Goal: Task Accomplishment & Management: Complete application form

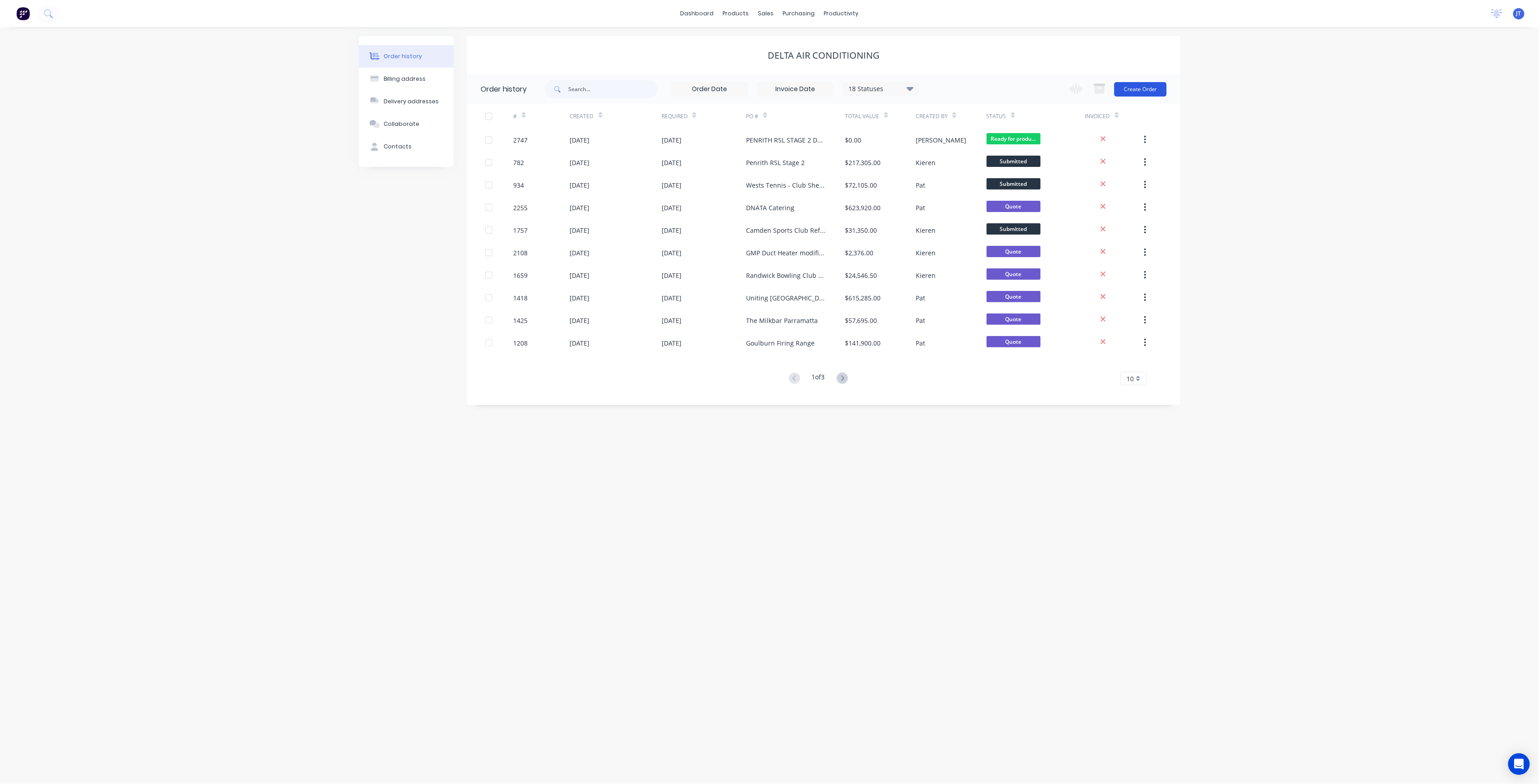
click at [1132, 93] on button "Create Order" at bounding box center [1140, 89] width 52 height 15
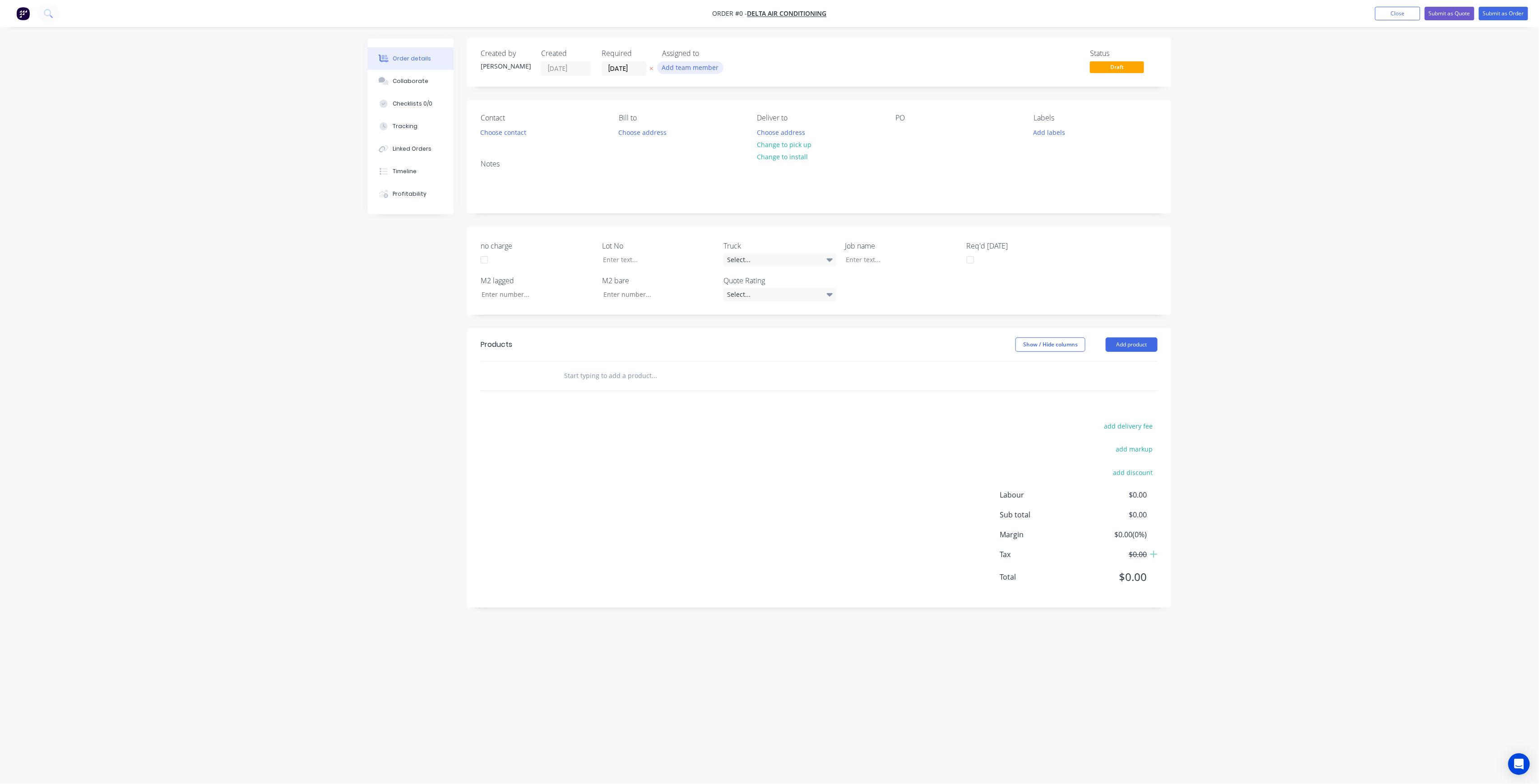
click at [678, 66] on button "Add team member" at bounding box center [689, 67] width 66 height 12
click at [707, 113] on div "[PERSON_NAME] (You)" at bounding box center [735, 118] width 90 height 10
click at [739, 174] on button "[PERSON_NAME]" at bounding box center [730, 181] width 136 height 18
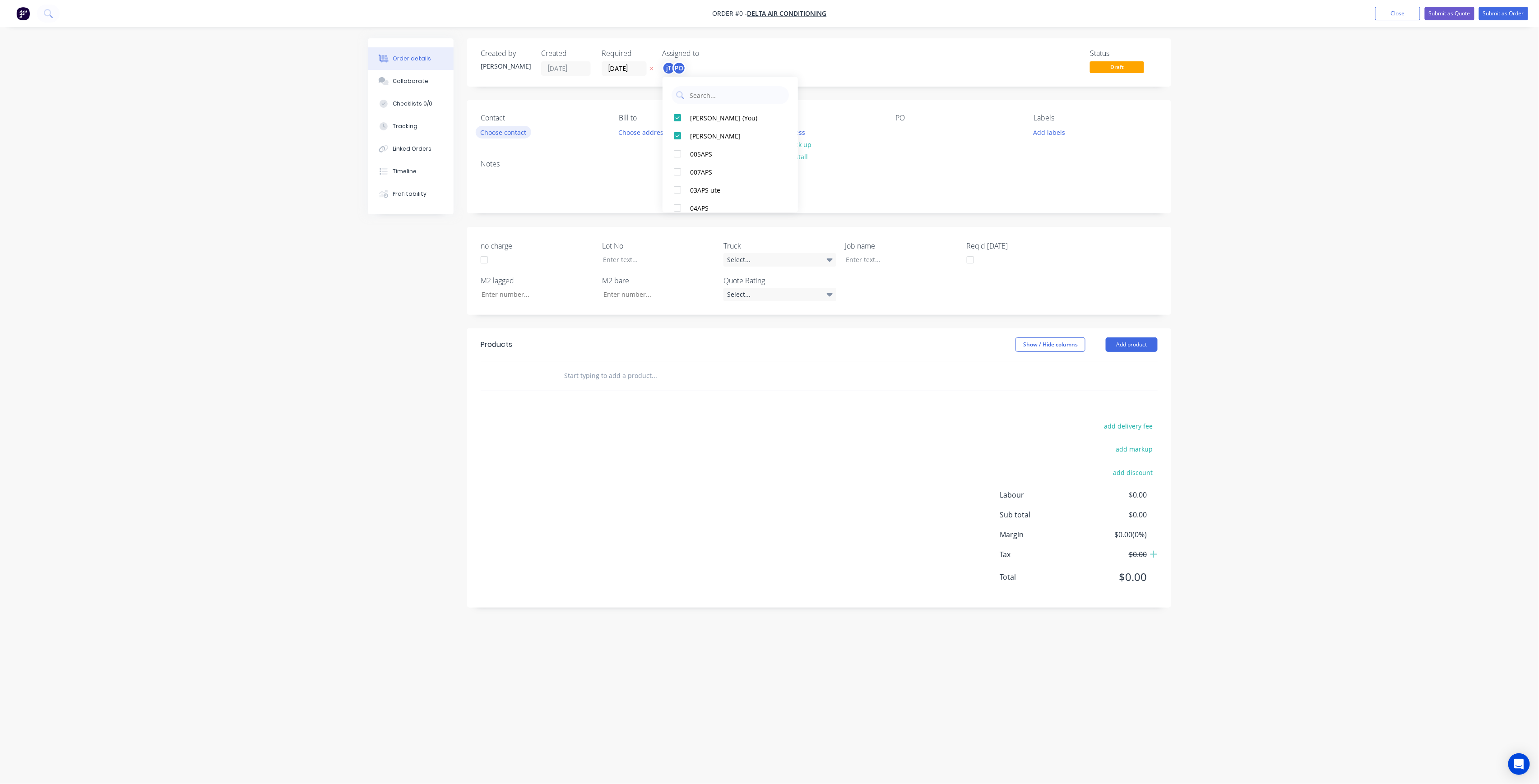
click at [508, 134] on div "Order details Collaborate Checklists 0/0 Tracking Linked Orders Timeline Profit…" at bounding box center [770, 375] width 821 height 673
click at [513, 135] on button "Choose contact" at bounding box center [503, 131] width 55 height 12
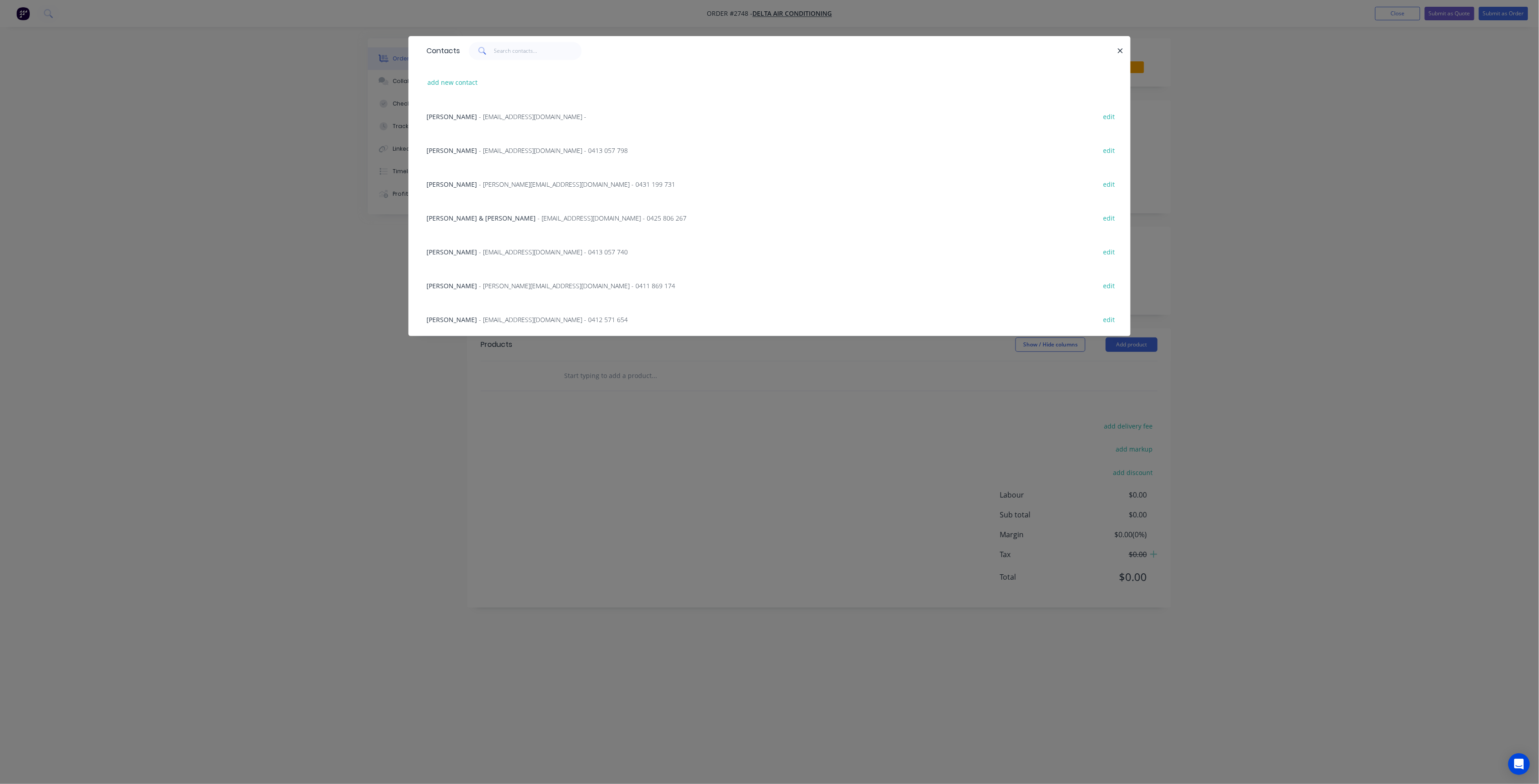
click at [504, 282] on span "- [PERSON_NAME][EMAIL_ADDRESS][DOMAIN_NAME] - 0411 869 174" at bounding box center [577, 286] width 196 height 9
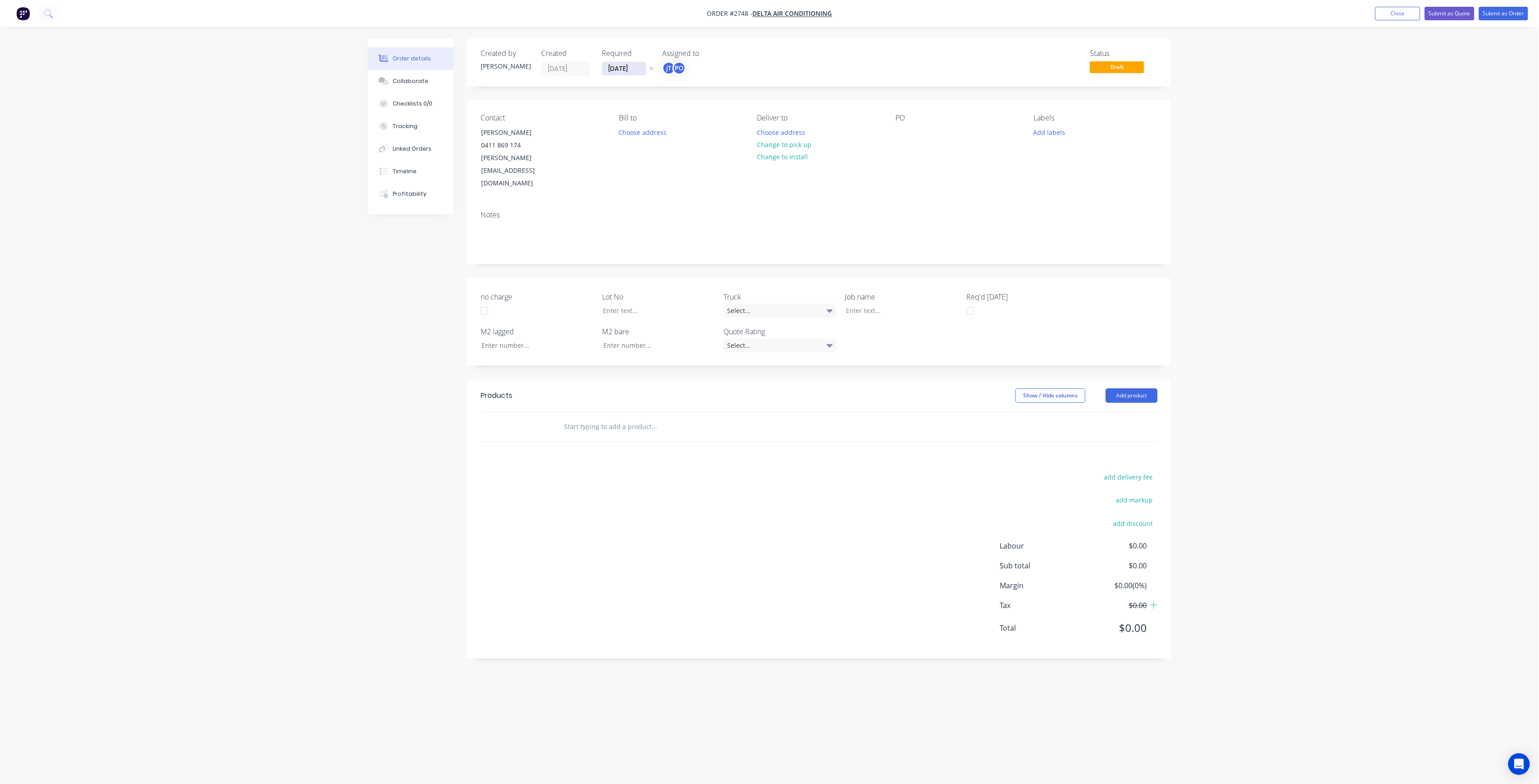
click at [627, 67] on input "[DATE]" at bounding box center [624, 69] width 45 height 14
click at [675, 116] on div "3" at bounding box center [669, 115] width 14 height 14
type input "[DATE]"
click at [799, 131] on button "Choose address" at bounding box center [781, 131] width 57 height 12
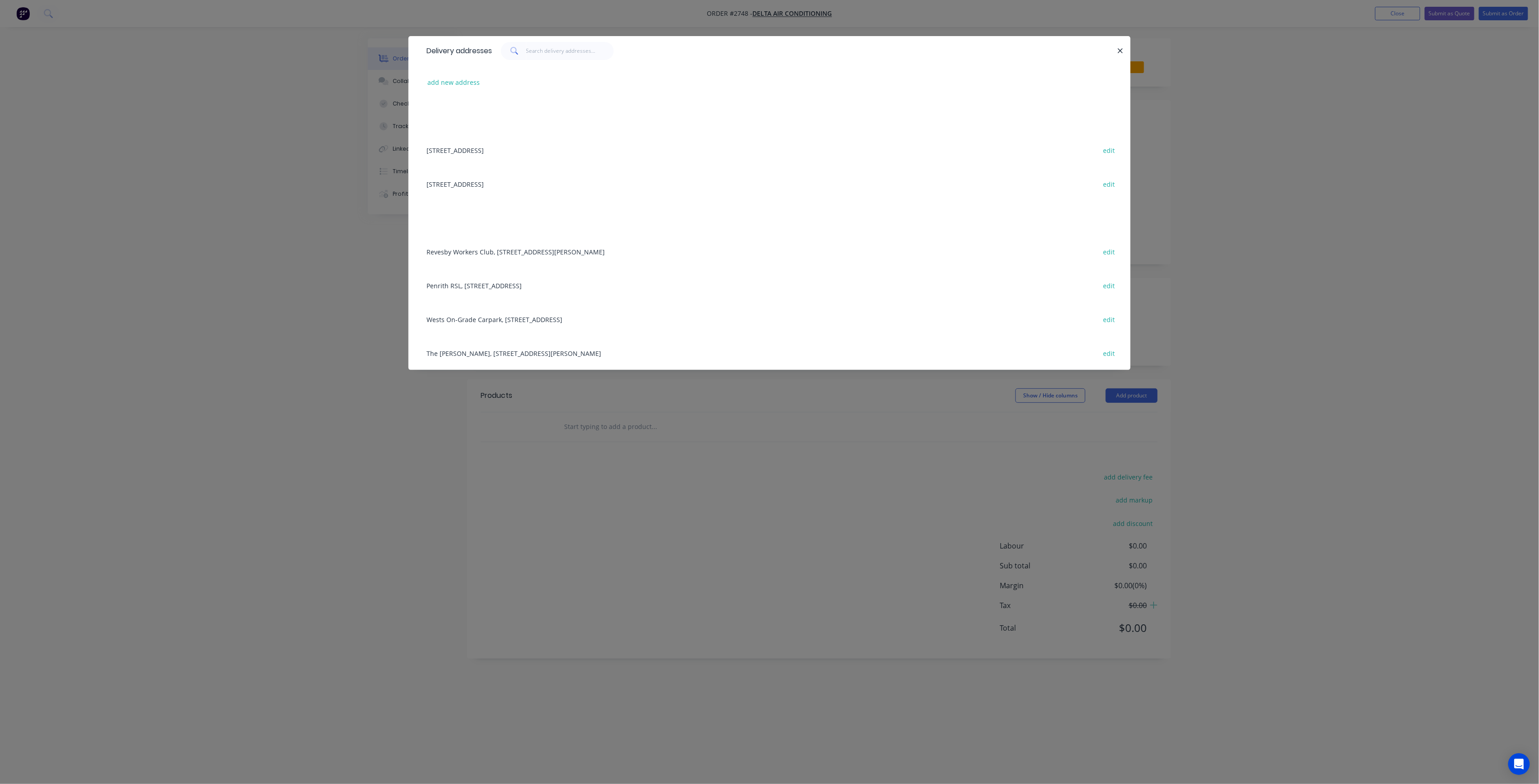
click at [534, 288] on div "Penrith RSL, [STREET_ADDRESS] edit" at bounding box center [770, 286] width 695 height 34
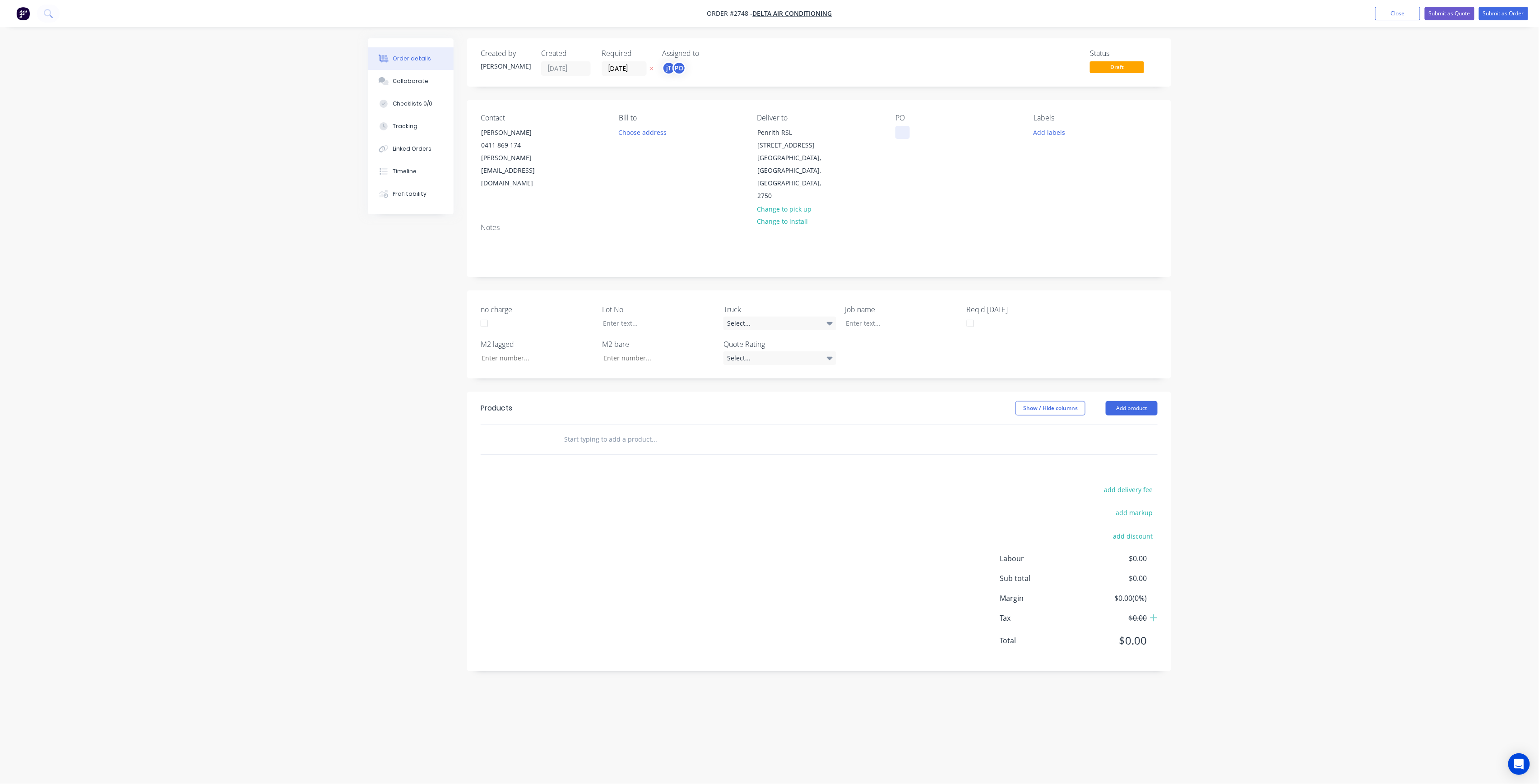
click at [904, 134] on div at bounding box center [902, 131] width 15 height 13
paste div
click at [966, 131] on div "PENRITH RSL STAGE 2DWG-M01 REV-8RUN D" at bounding box center [951, 136] width 113 height 23
click at [952, 143] on div "PENRITH RSL STAGE 2 DWG-M01 REV-8RUN D" at bounding box center [937, 136] width 83 height 23
click at [951, 149] on div "PENRITH RSL STAGE 2 DWG-M01 REV-8 RUN D" at bounding box center [935, 141] width 79 height 32
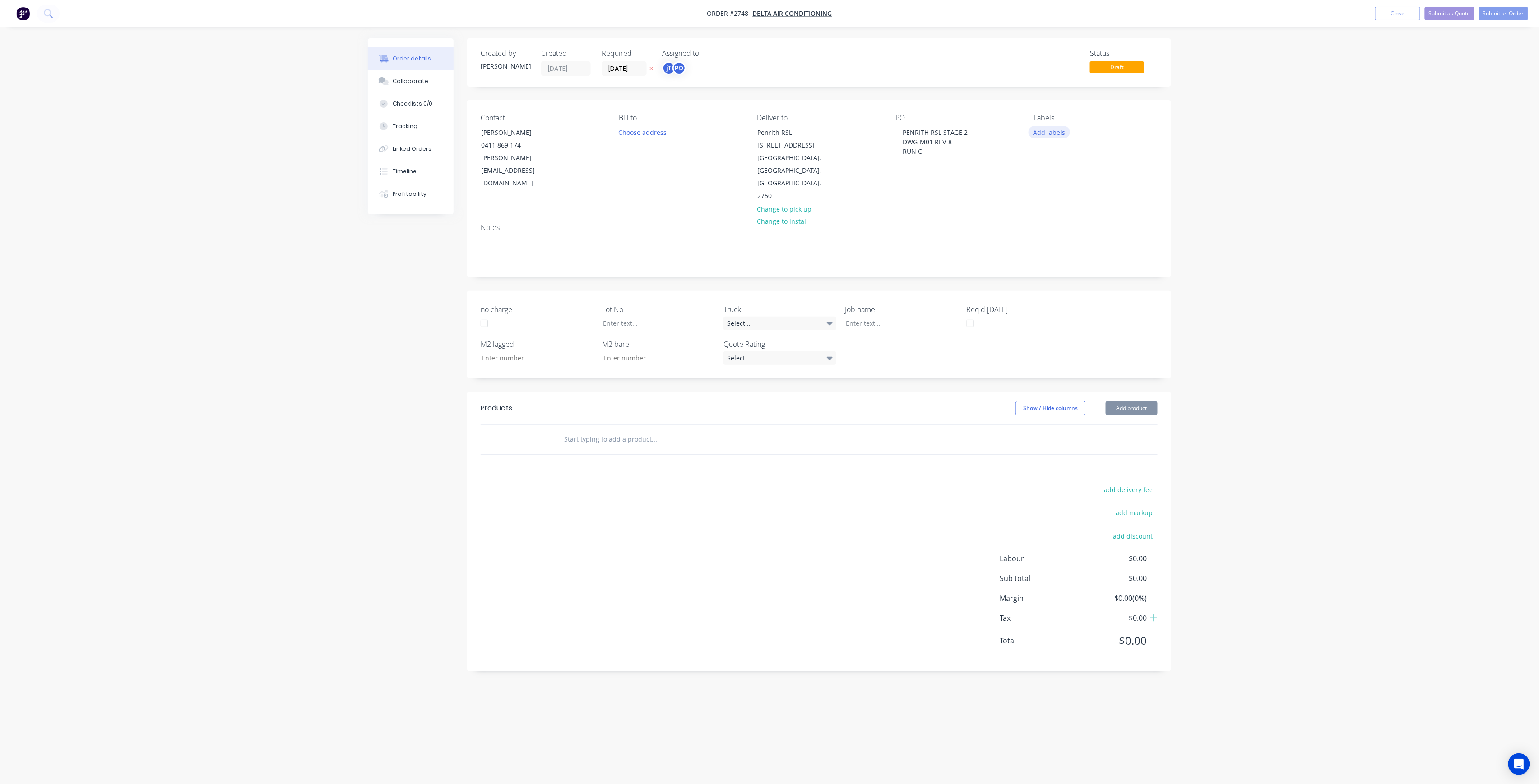
click at [1040, 132] on button "Add labels" at bounding box center [1049, 131] width 42 height 12
click at [1079, 158] on input "text" at bounding box center [1108, 158] width 94 height 18
type input "LOT-303"
click at [1079, 212] on div "LOT-303" at bounding box center [1072, 213] width 29 height 10
click at [1205, 216] on div "Order details Collaborate Checklists 0/0 Tracking Linked Orders Timeline Profit…" at bounding box center [770, 392] width 1539 height 784
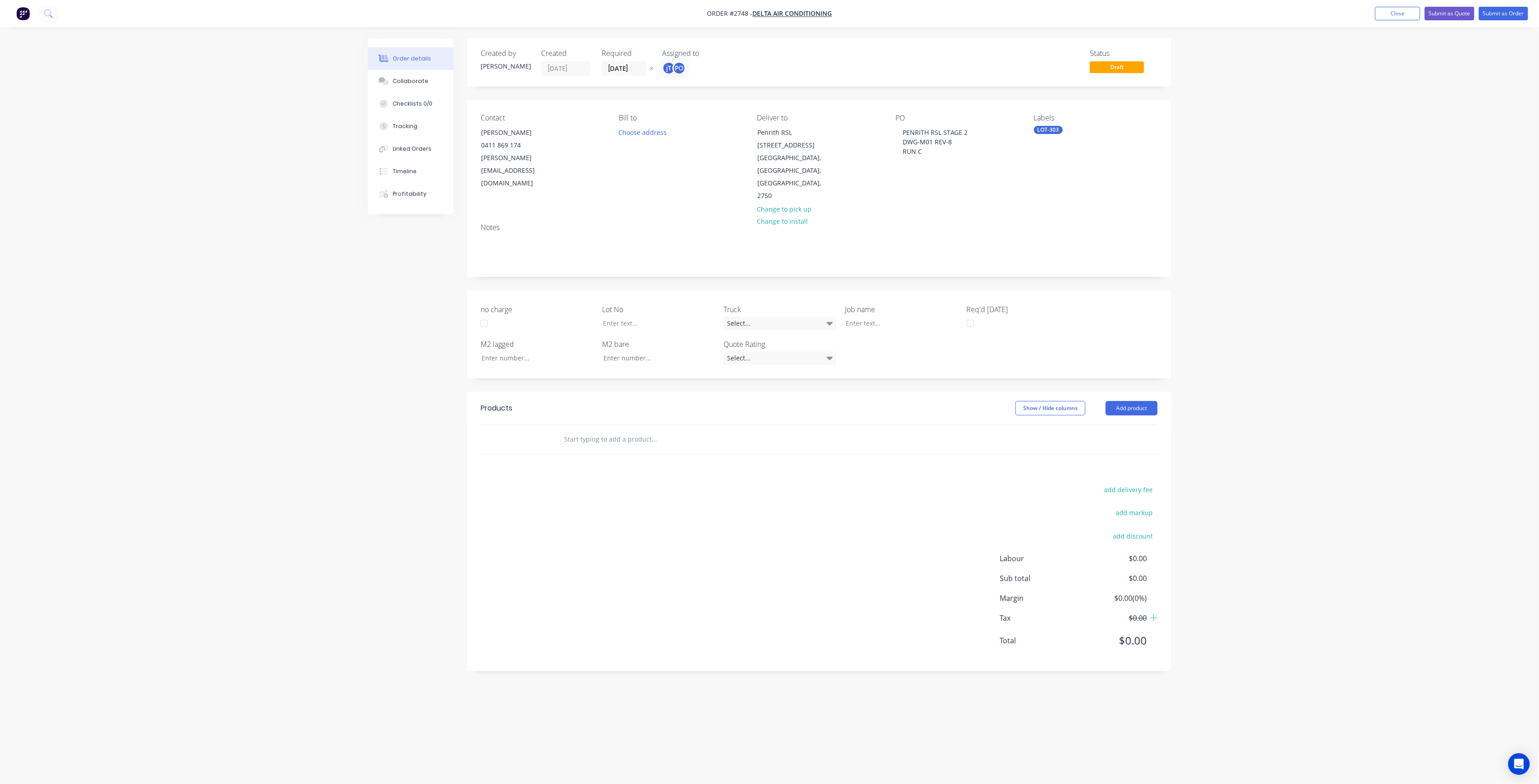
click at [1058, 132] on div "LOT-303" at bounding box center [1047, 130] width 29 height 8
click at [1095, 157] on input "LOT-303" at bounding box center [1108, 154] width 94 height 18
click at [1094, 157] on input "LOT-303" at bounding box center [1108, 154] width 94 height 18
type input "MAIN"
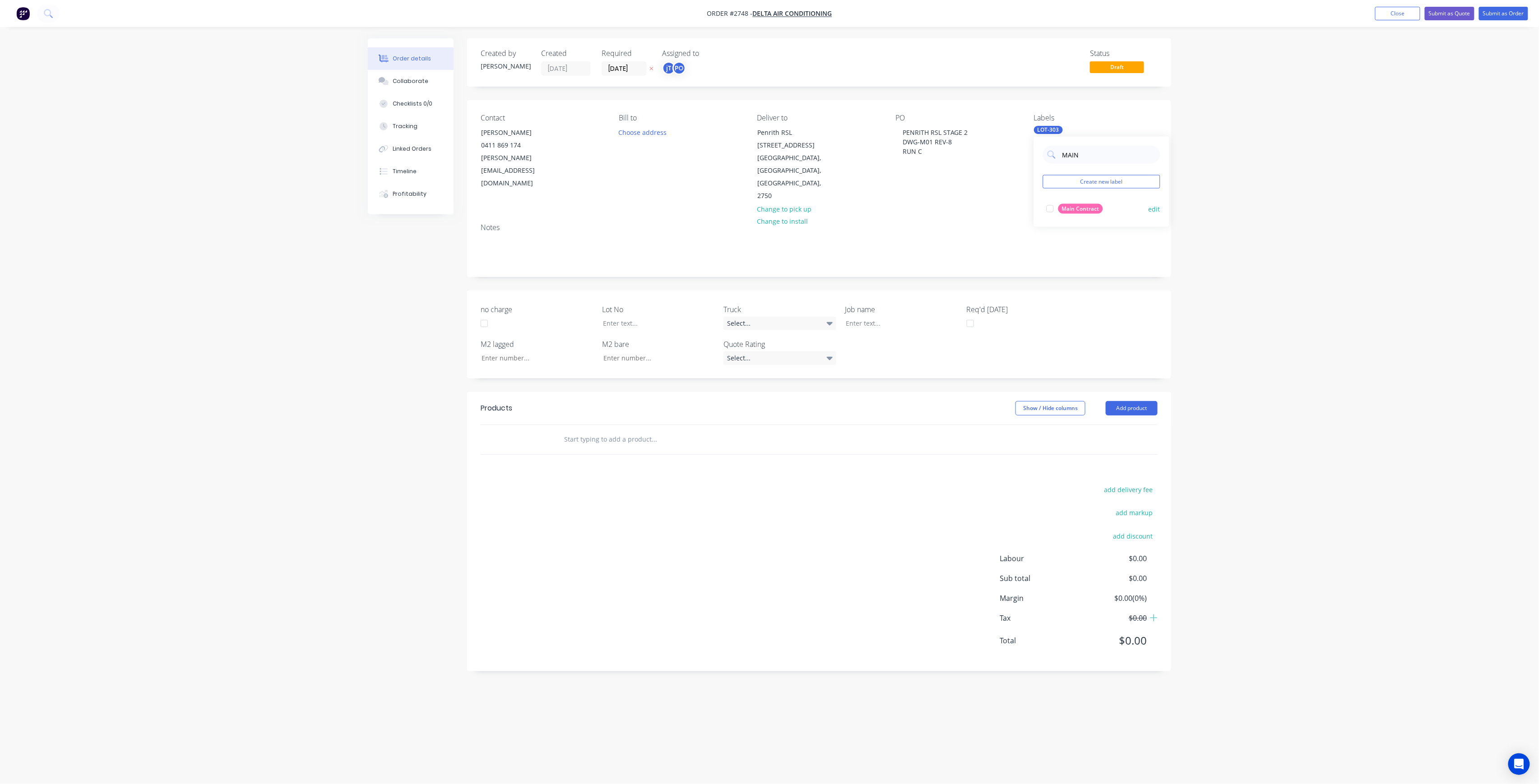
click at [1088, 206] on div "Main Contract" at bounding box center [1080, 209] width 45 height 10
click at [867, 316] on div at bounding box center [895, 322] width 113 height 13
paste div
click at [861, 316] on div "PENRITH RSL STAGE 2DWG-M01 REV-8RUN C" at bounding box center [895, 327] width 113 height 23
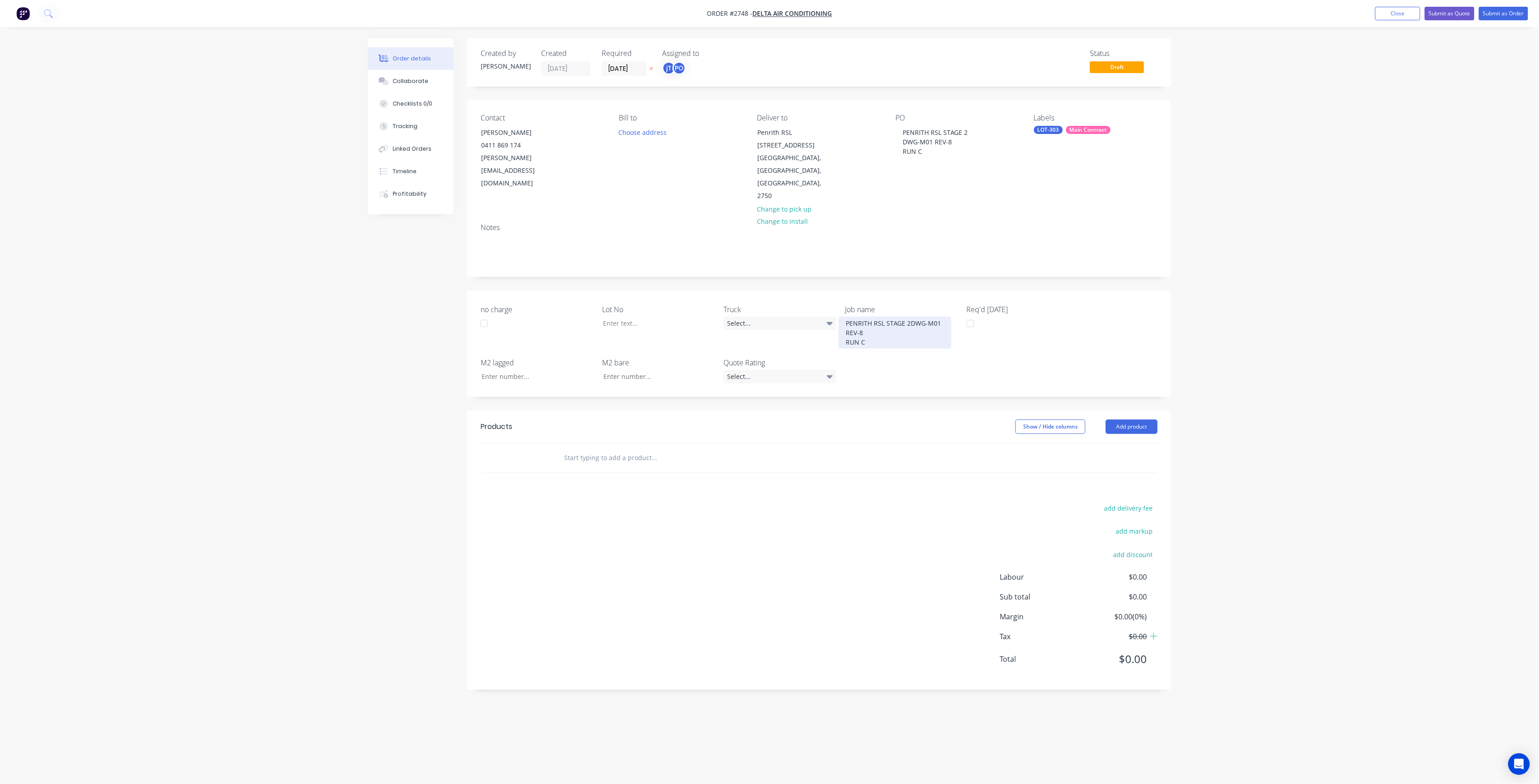
drag, startPoint x: 910, startPoint y: 284, endPoint x: 917, endPoint y: 286, distance: 7.3
click at [910, 316] on div "PENRITH RSL STAGE 2DWG-M01 REV-8 RUN C" at bounding box center [895, 332] width 113 height 32
click at [667, 316] on div at bounding box center [652, 322] width 113 height 13
click at [670, 449] on input "text" at bounding box center [654, 458] width 181 height 18
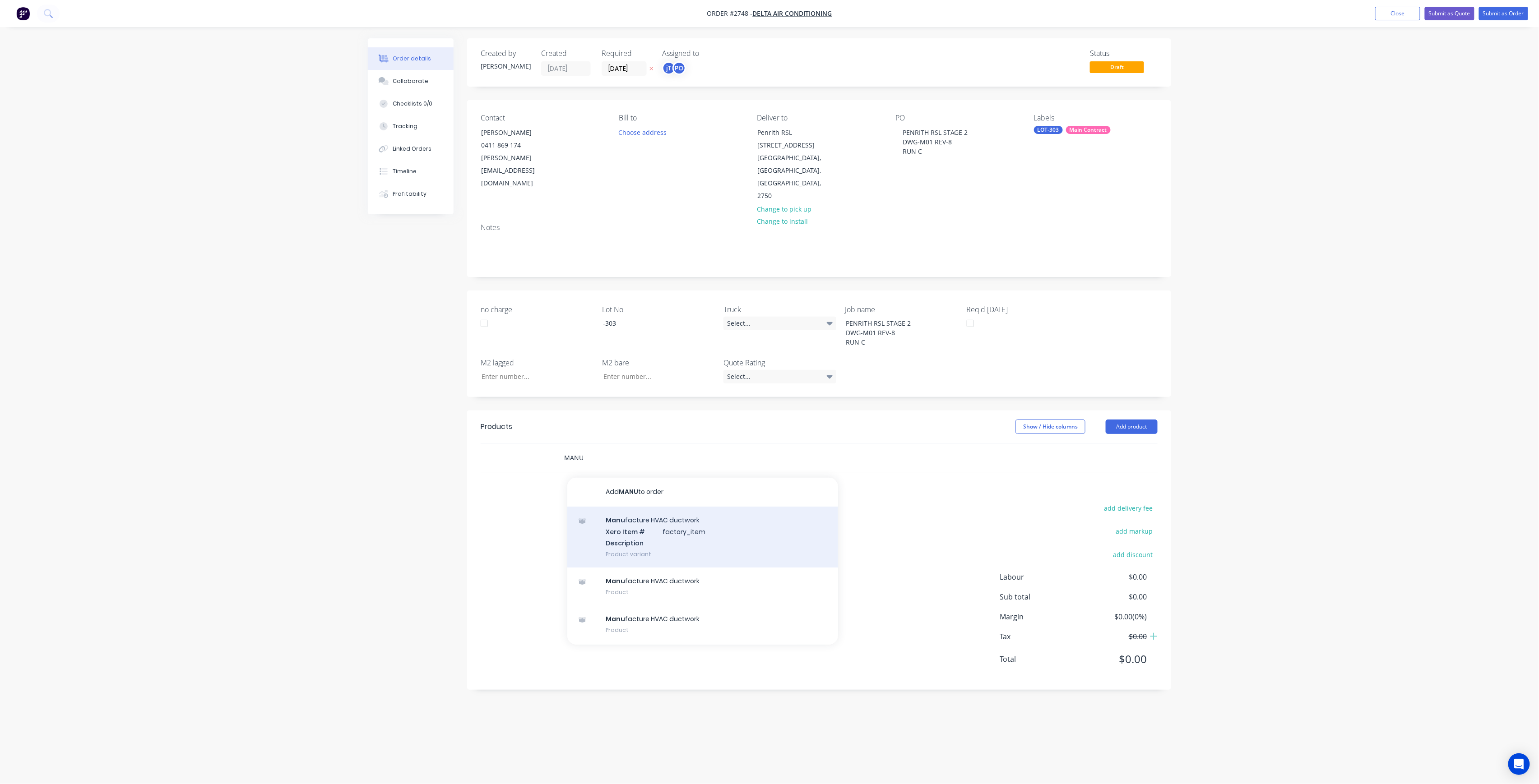
type input "MANU"
click at [645, 506] on div "Manu facture HVAC ductwork Xero Item # factory_item Description Product variant" at bounding box center [703, 537] width 271 height 61
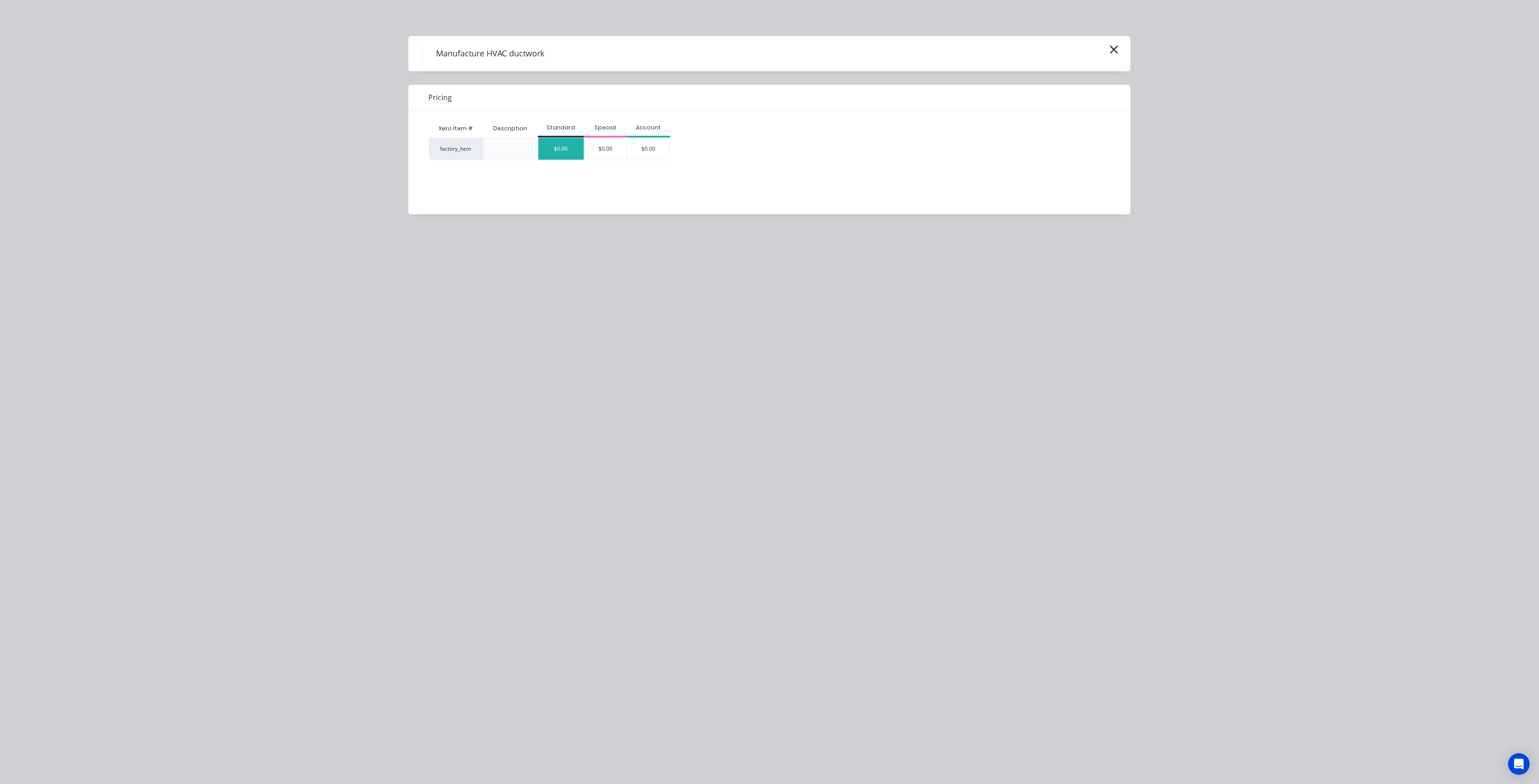
click at [571, 150] on div "$0.00" at bounding box center [561, 149] width 45 height 22
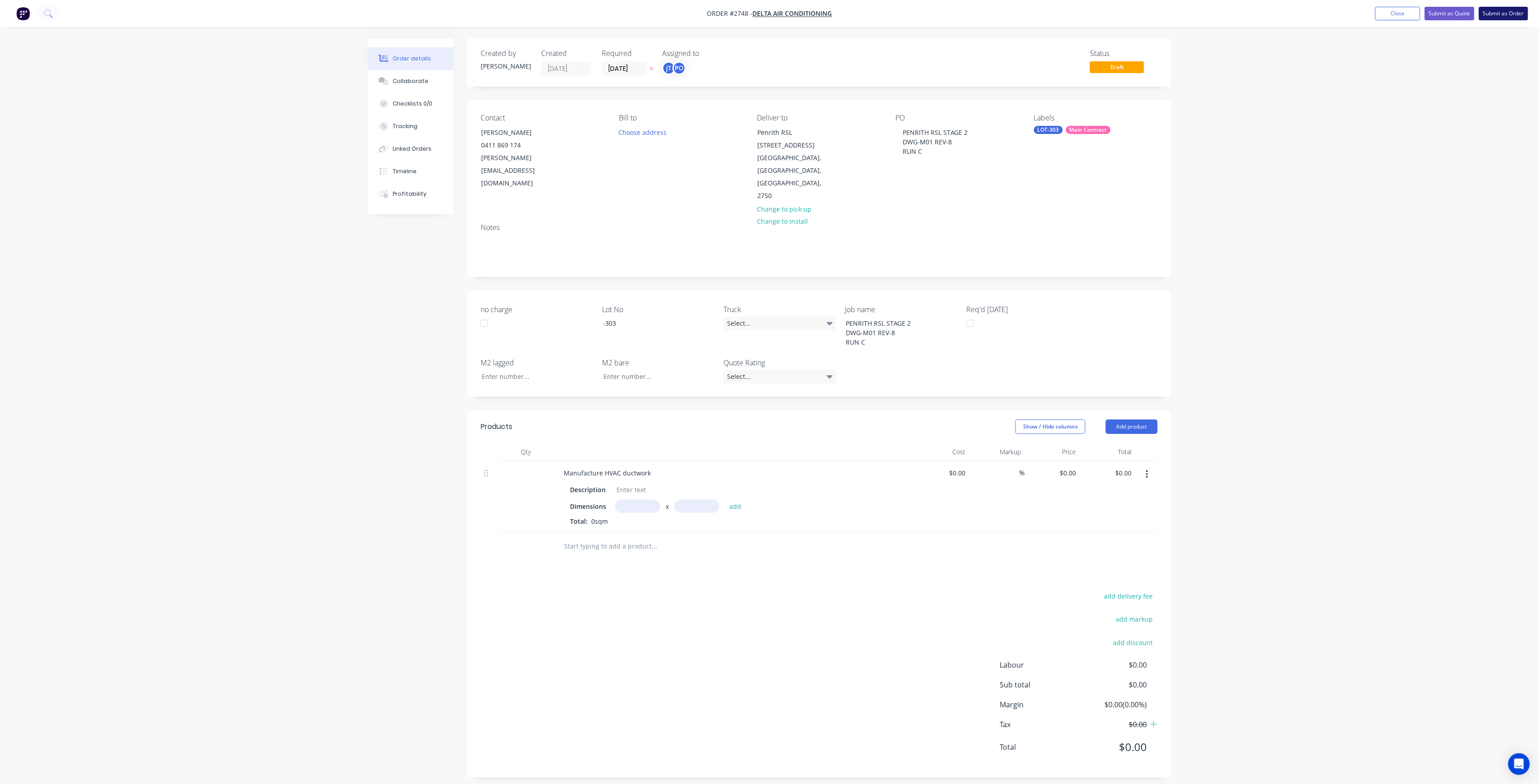
click at [1513, 11] on button "Submit as Order" at bounding box center [1503, 14] width 49 height 14
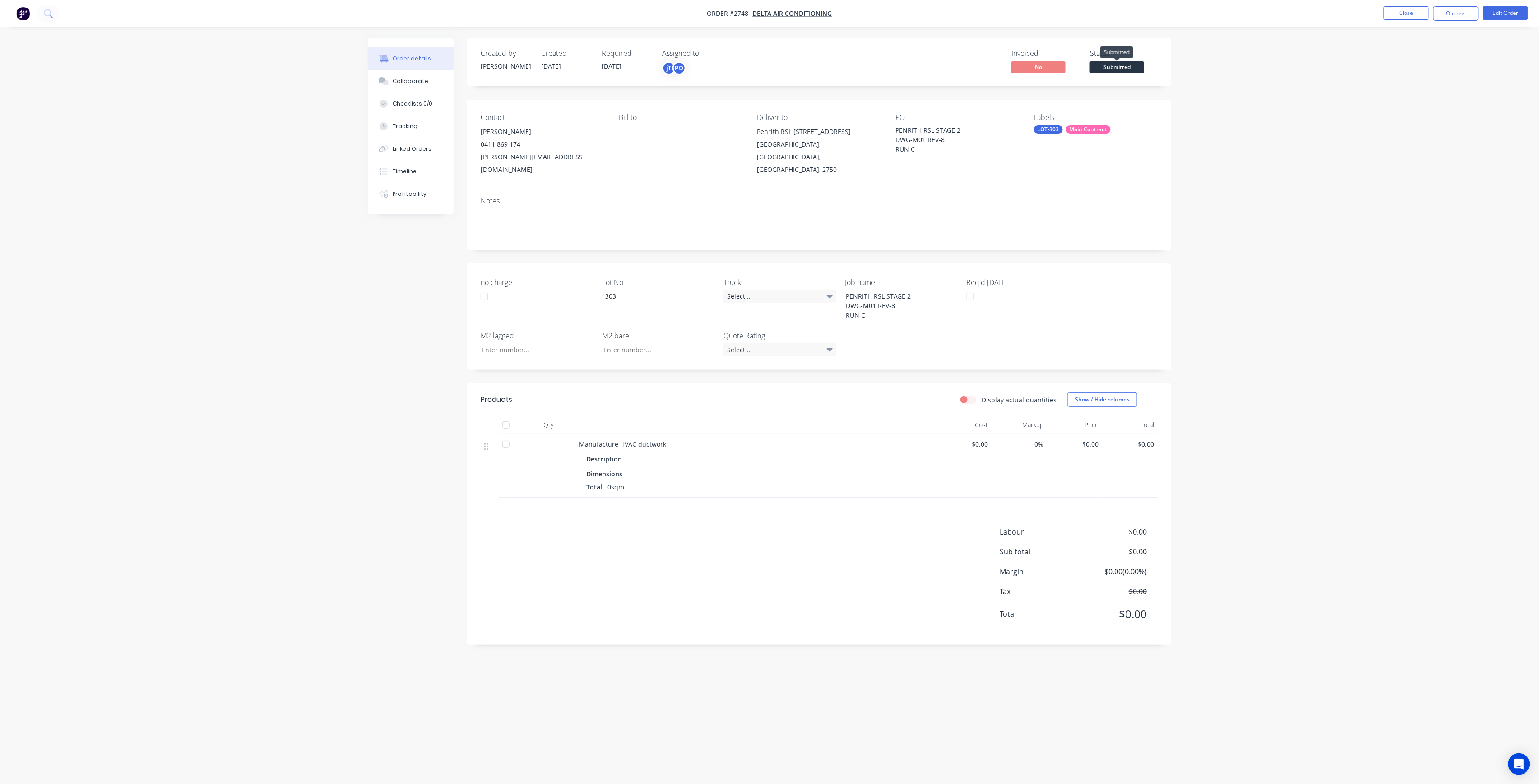
click at [1124, 67] on span "Submitted" at bounding box center [1117, 66] width 54 height 11
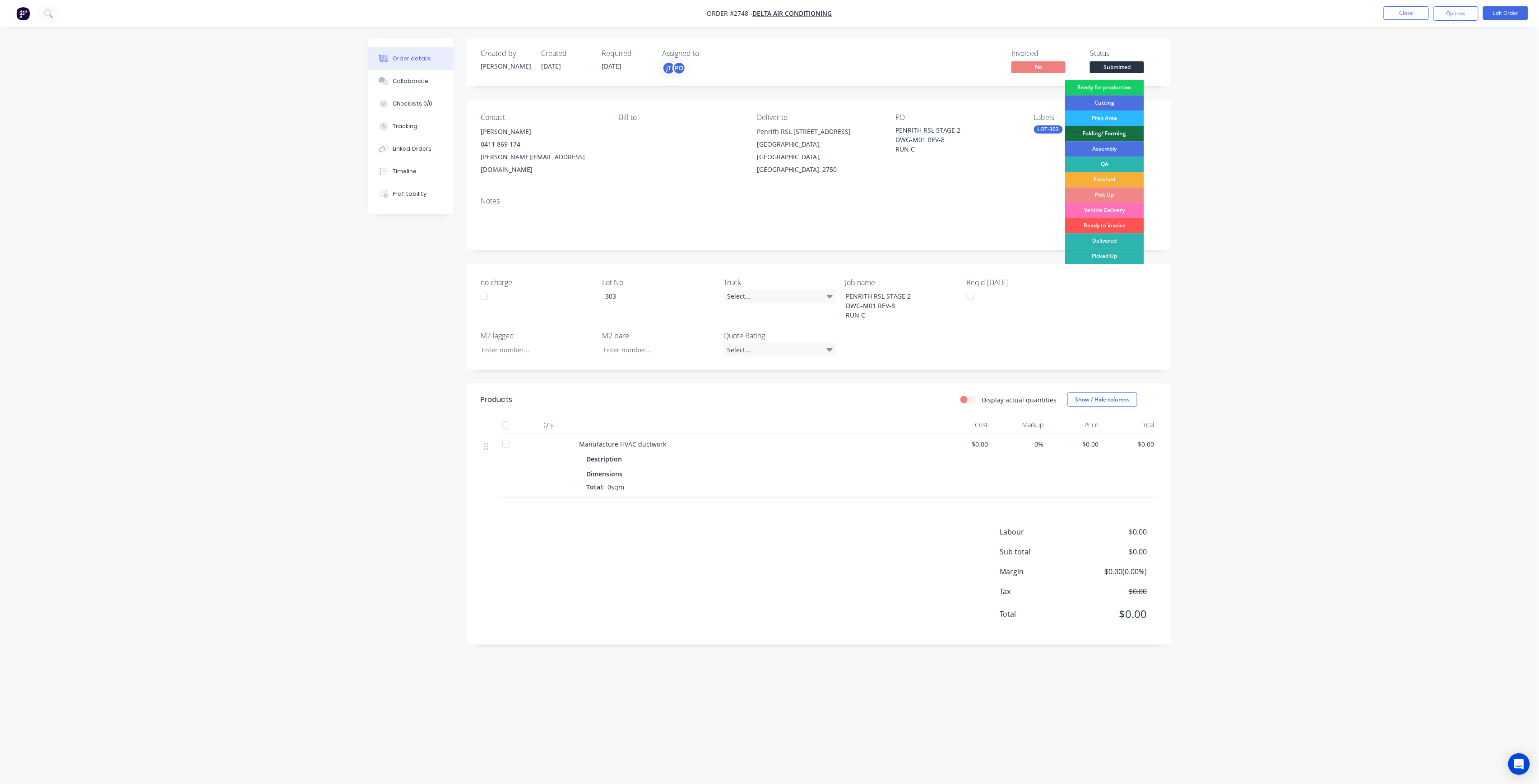
click at [1137, 85] on div "Ready for production" at bounding box center [1105, 88] width 79 height 16
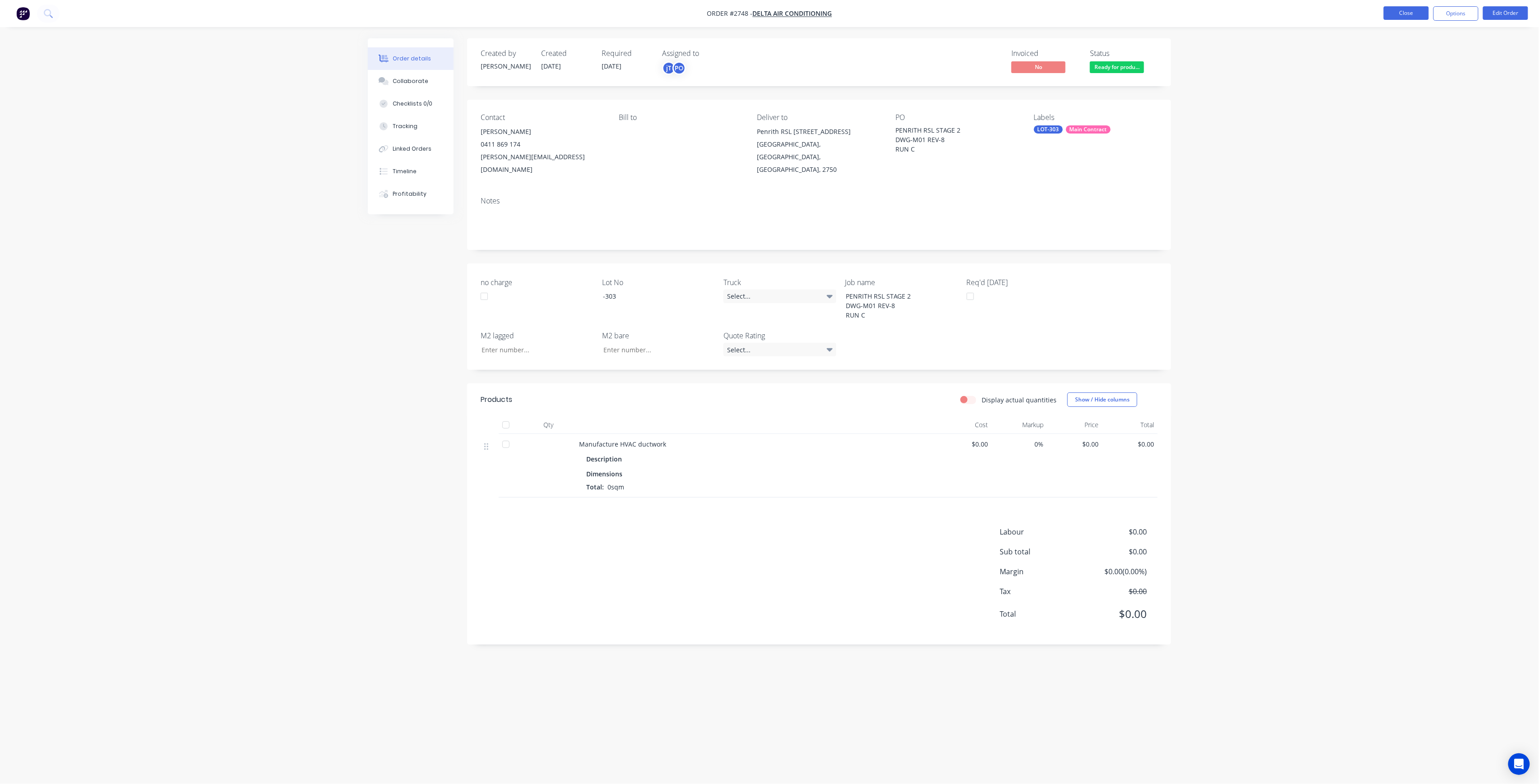
click at [1419, 9] on button "Close" at bounding box center [1406, 13] width 45 height 14
